Goal: Navigation & Orientation: Find specific page/section

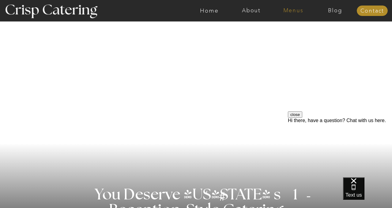
click at [298, 12] on nav "Menus" at bounding box center [293, 11] width 42 height 6
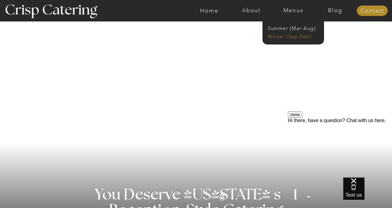
click at [296, 36] on nav "Winter (Sep-Feb)" at bounding box center [293, 36] width 50 height 6
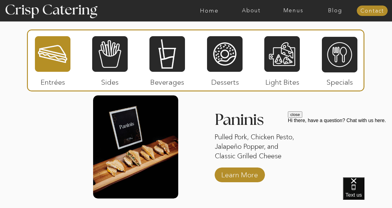
scroll to position [758, 0]
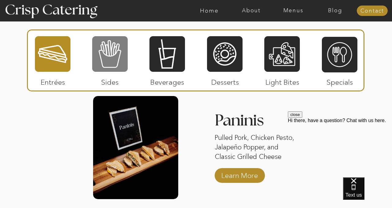
click at [121, 64] on div at bounding box center [110, 54] width 36 height 37
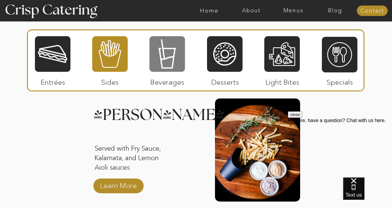
click at [155, 68] on div at bounding box center [168, 54] width 36 height 37
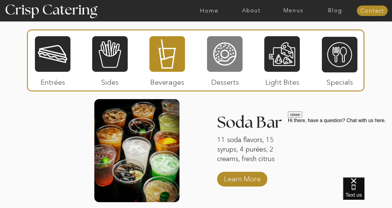
click at [218, 62] on div at bounding box center [225, 54] width 36 height 37
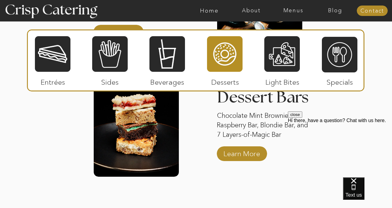
scroll to position [1032, 0]
